Goal: Information Seeking & Learning: Learn about a topic

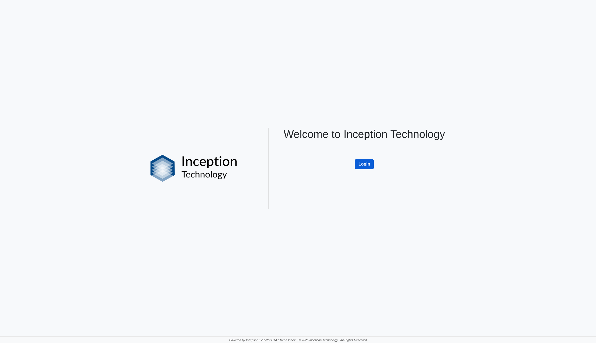
click at [363, 161] on button "Login" at bounding box center [364, 164] width 19 height 10
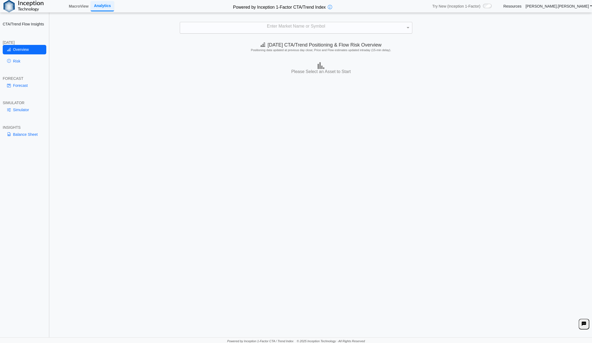
click at [265, 27] on div "Enter Market Name or Symbol" at bounding box center [296, 27] width 232 height 11
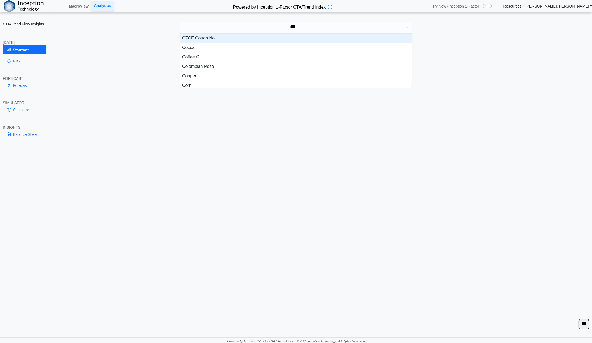
scroll to position [15, 228]
type input "****"
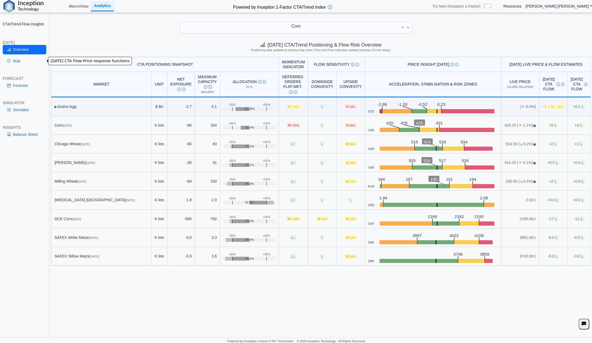
click at [17, 60] on link "Risk" at bounding box center [25, 61] width 44 height 9
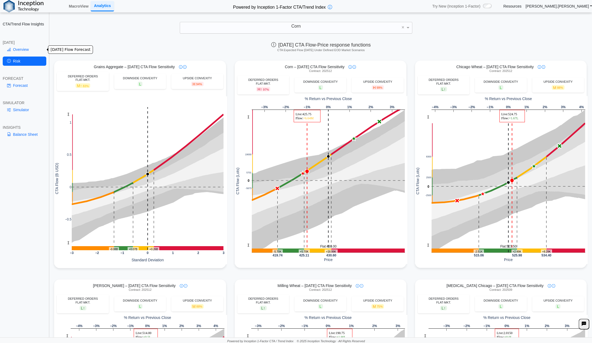
drag, startPoint x: 25, startPoint y: 48, endPoint x: 27, endPoint y: 46, distance: 2.9
click at [25, 48] on link "Overview" at bounding box center [25, 49] width 44 height 9
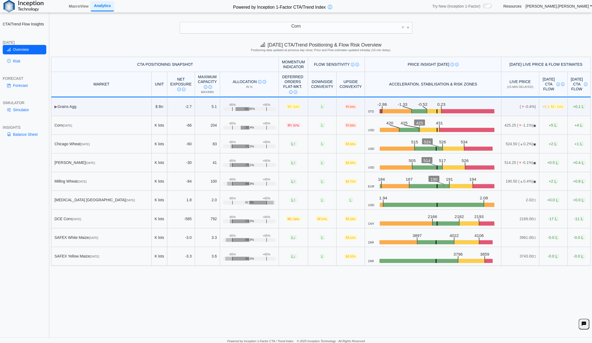
click at [308, 27] on div "Corn" at bounding box center [296, 27] width 232 height 11
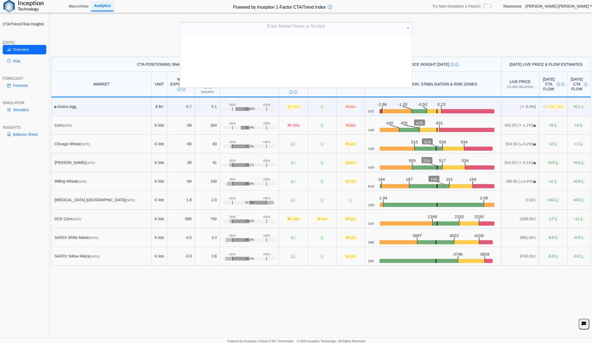
scroll to position [0, 0]
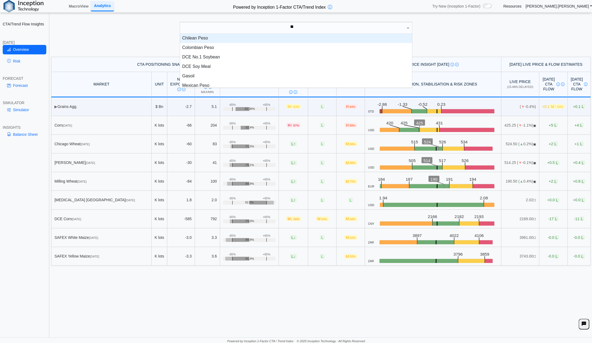
type input "***"
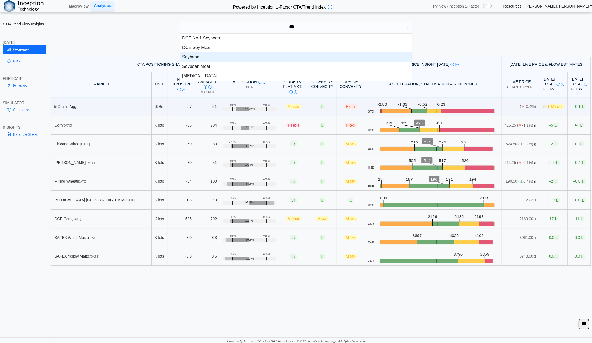
click at [217, 60] on div "Soybean" at bounding box center [296, 56] width 232 height 9
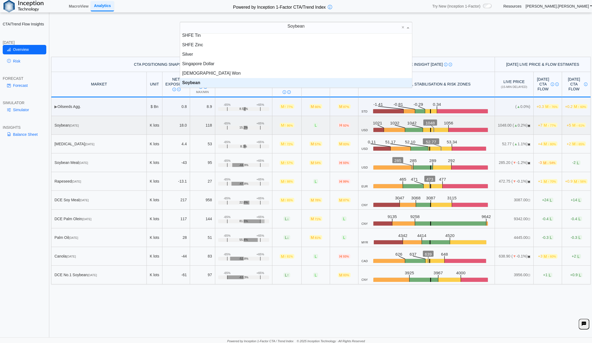
scroll to position [966, 0]
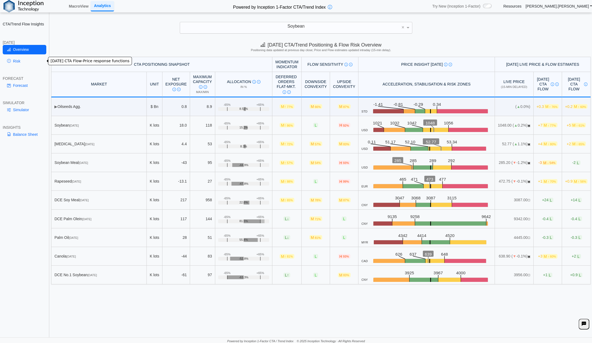
click at [17, 60] on link "Risk" at bounding box center [25, 61] width 44 height 9
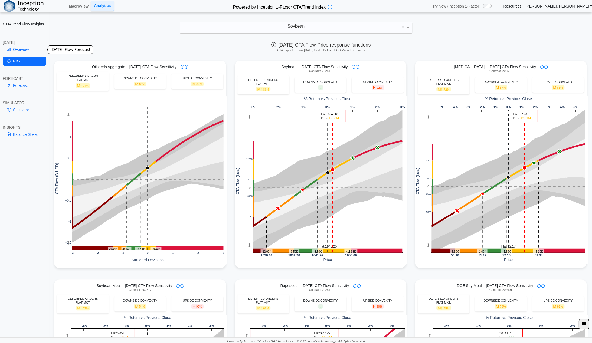
click at [20, 49] on link "Overview" at bounding box center [25, 49] width 44 height 9
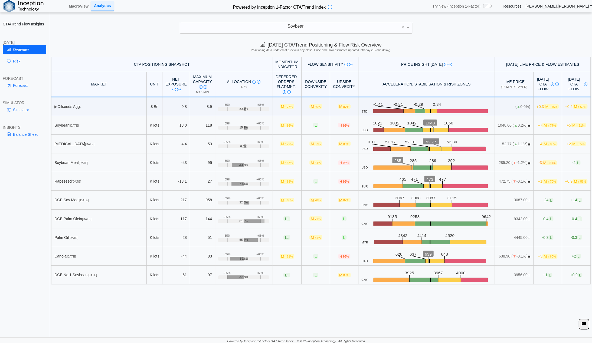
click at [310, 28] on div "Soybean" at bounding box center [296, 27] width 232 height 11
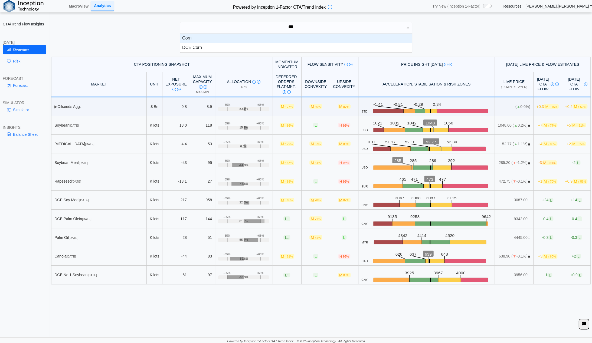
scroll to position [15, 228]
type input "****"
click at [196, 39] on div "Corn" at bounding box center [296, 38] width 232 height 9
